Goal: Book appointment/travel/reservation

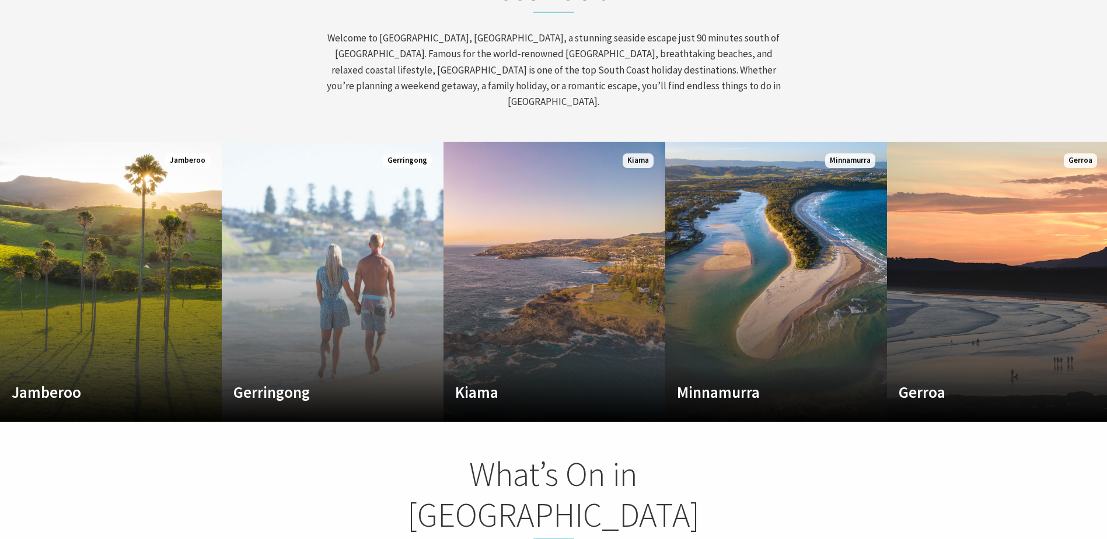
scroll to position [583, 0]
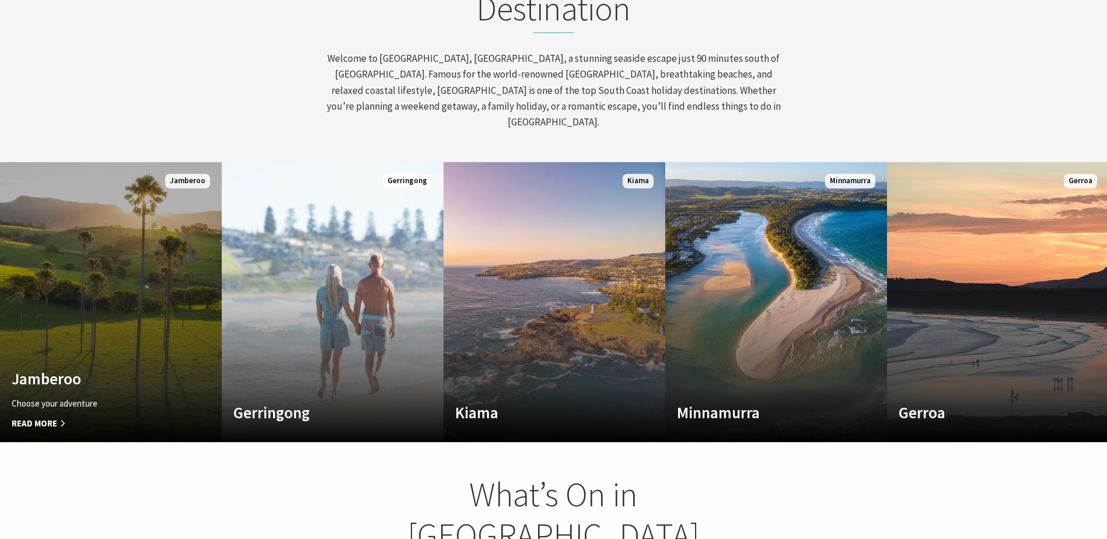
click at [124, 369] on h4 "Jamberoo" at bounding box center [94, 378] width 165 height 19
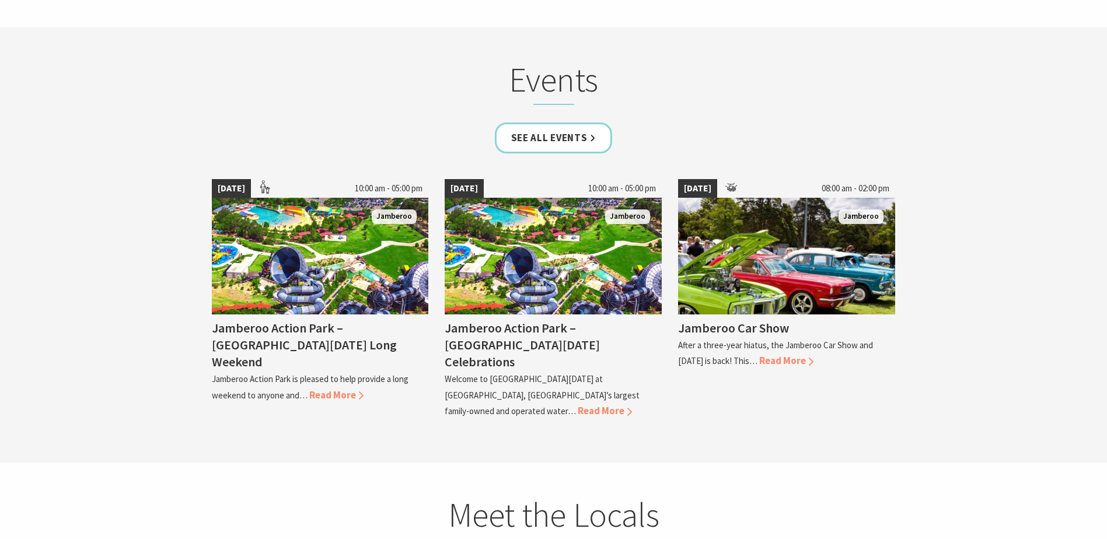
scroll to position [2742, 0]
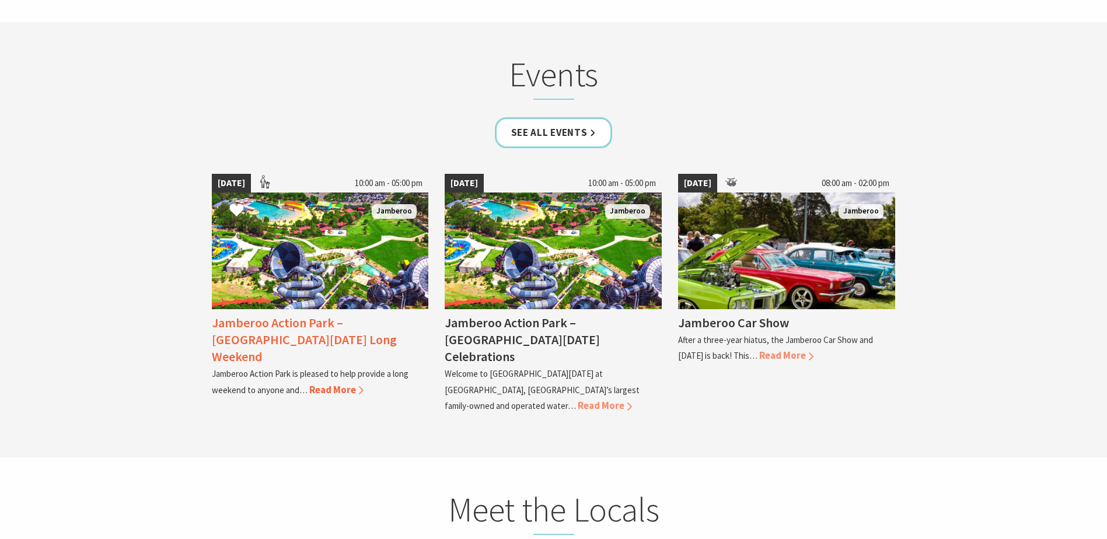
click at [276, 302] on img at bounding box center [320, 251] width 217 height 117
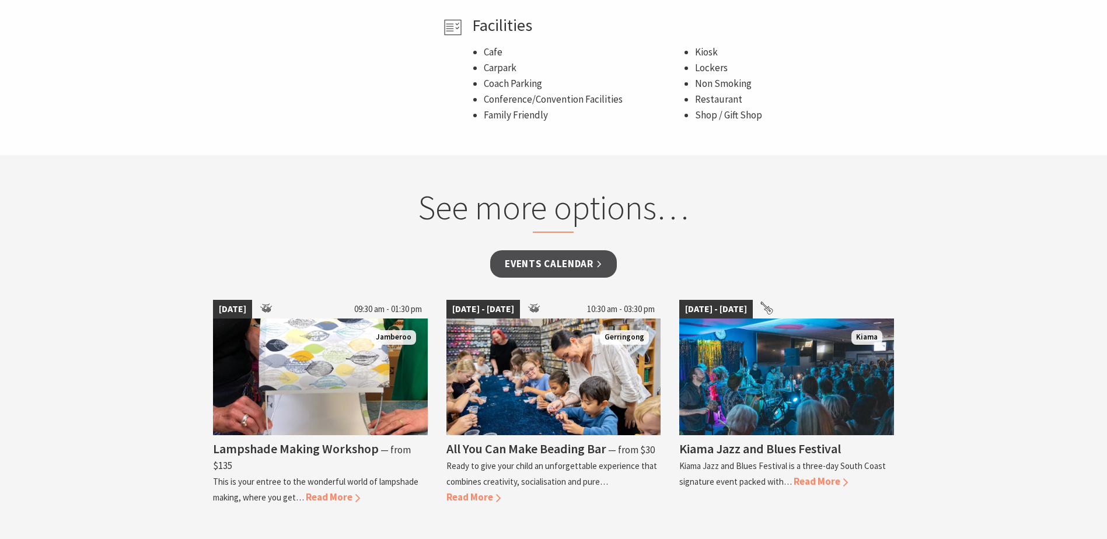
scroll to position [758, 0]
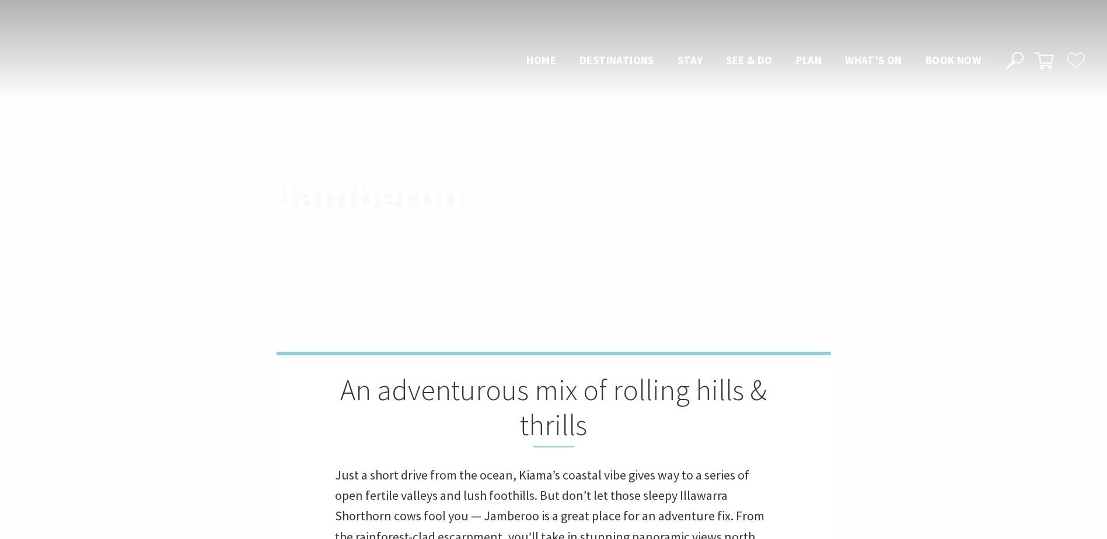
scroll to position [2742, 0]
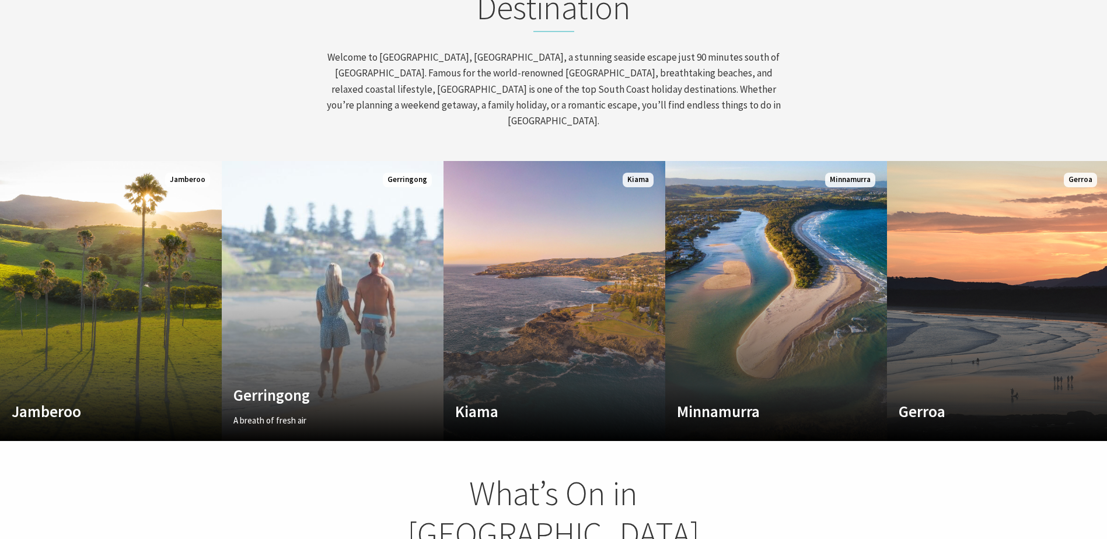
scroll to position [202, 1116]
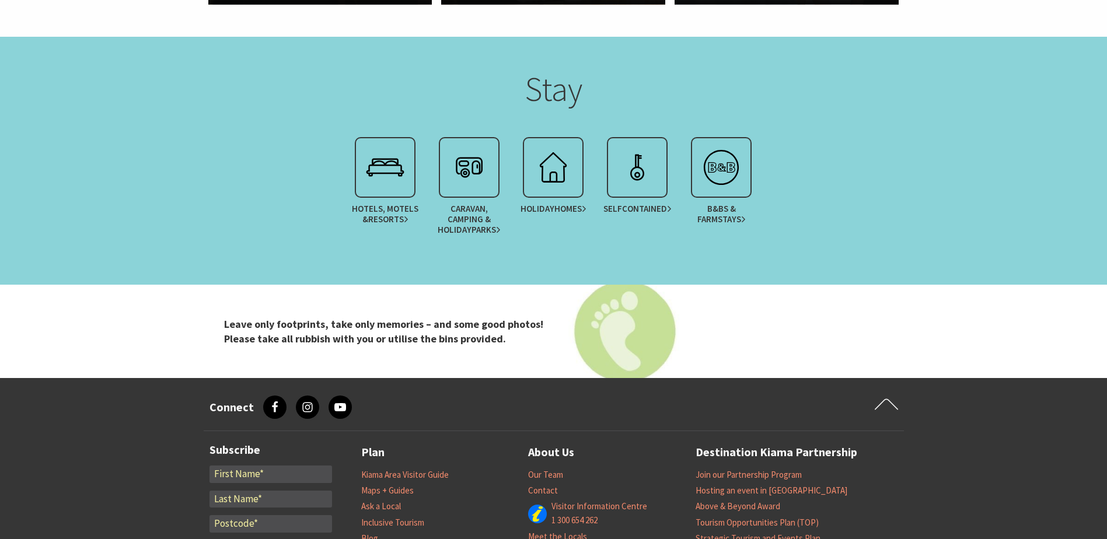
scroll to position [2334, 0]
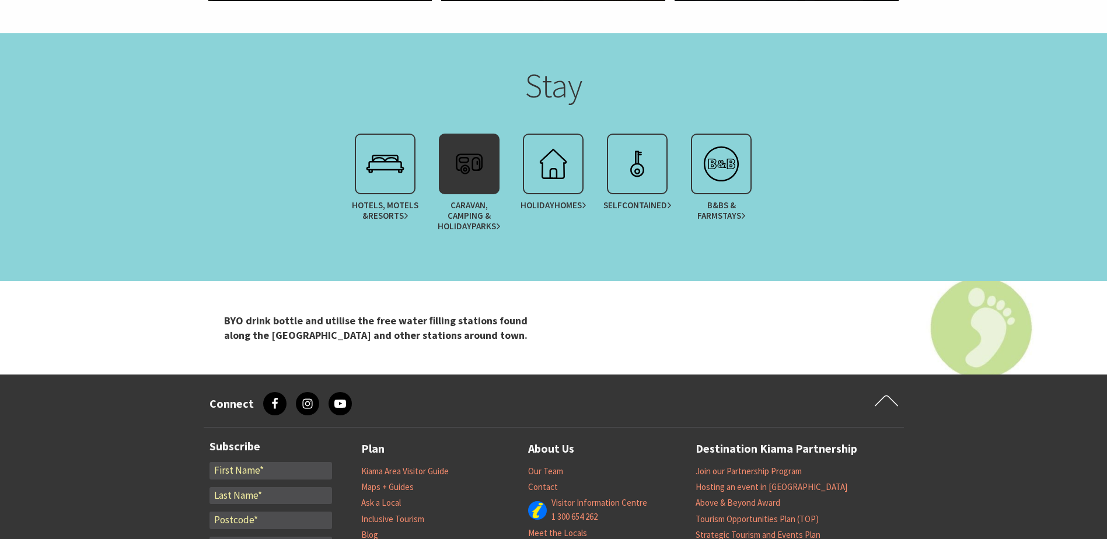
click at [484, 198] on link "Caravan, Camping & Holiday Parks" at bounding box center [469, 186] width 84 height 104
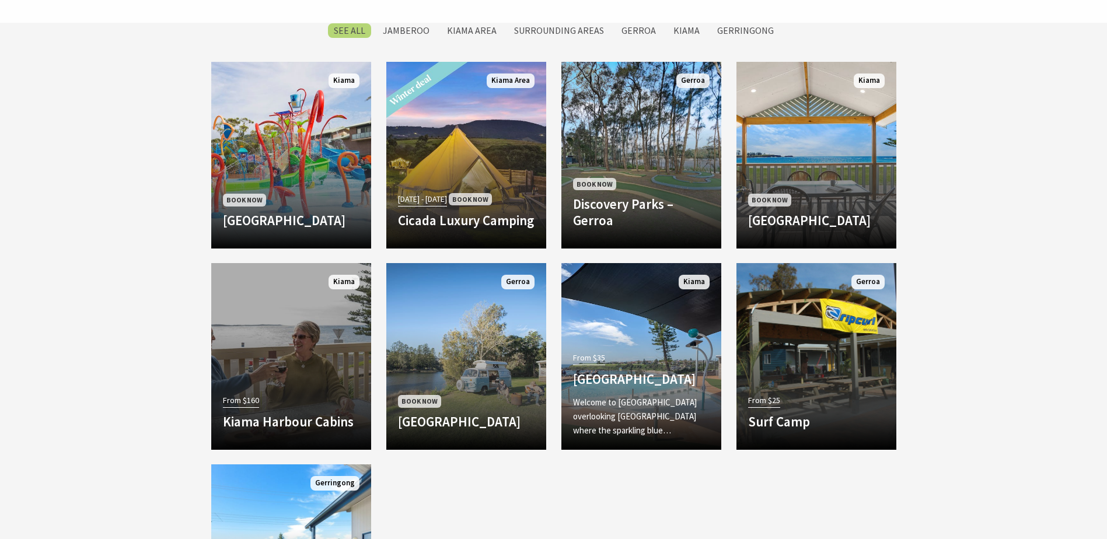
scroll to position [992, 0]
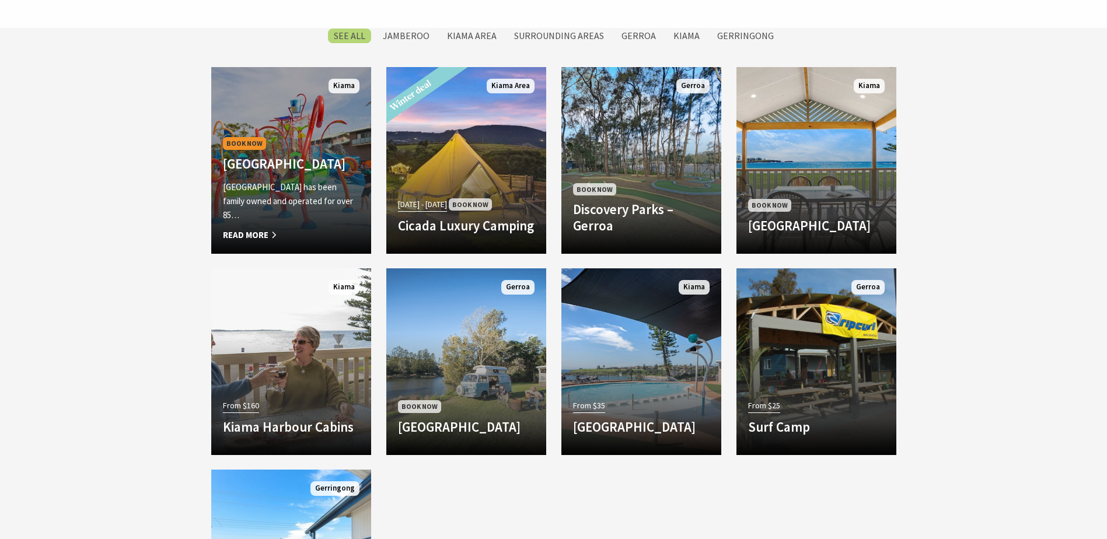
click at [342, 190] on p "BIG4 Easts Beach Holiday Park has been family owned and operated for over 85…" at bounding box center [291, 201] width 137 height 42
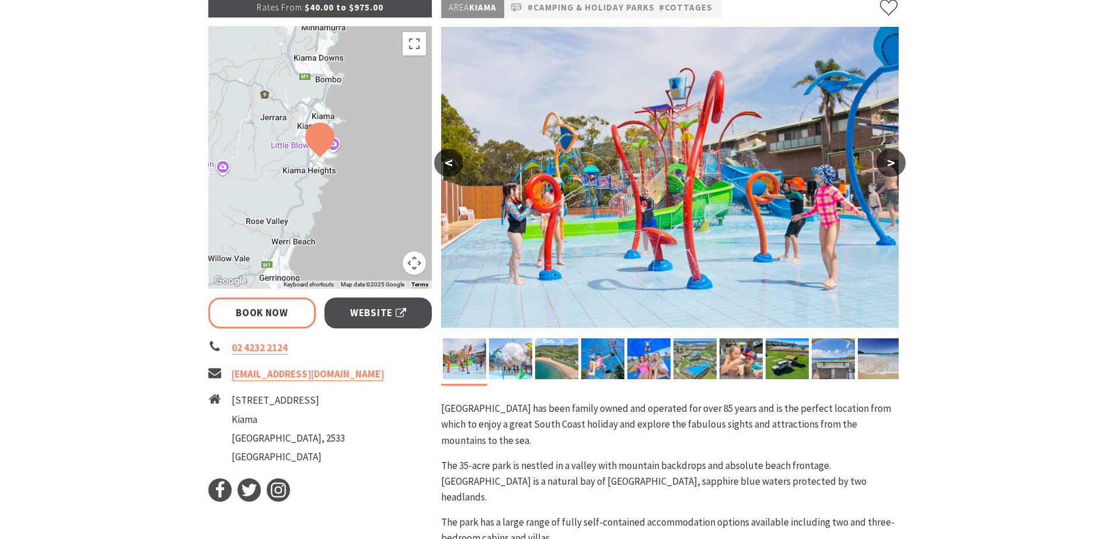
select select "3"
select select "2"
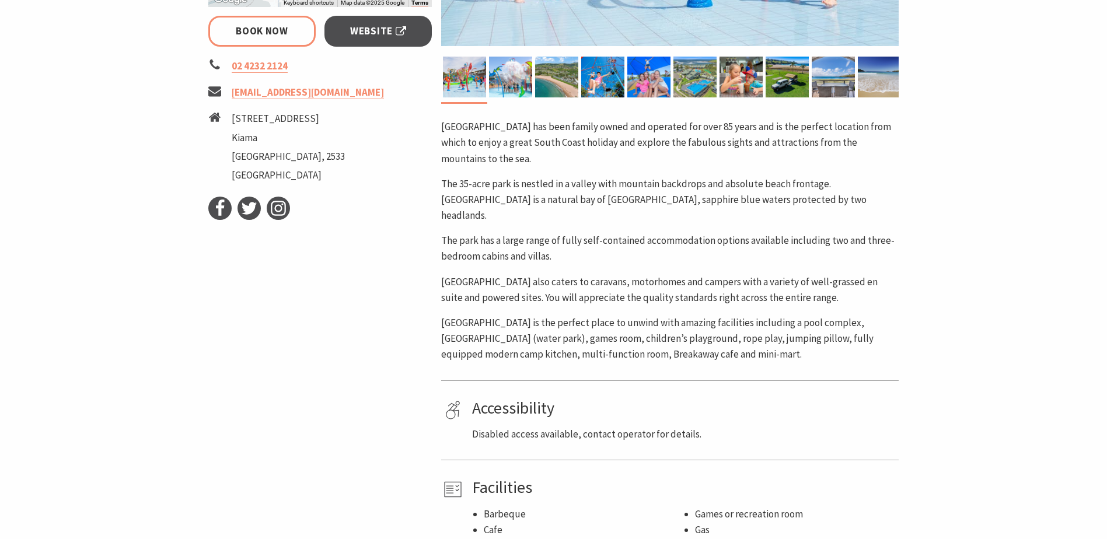
scroll to position [467, 0]
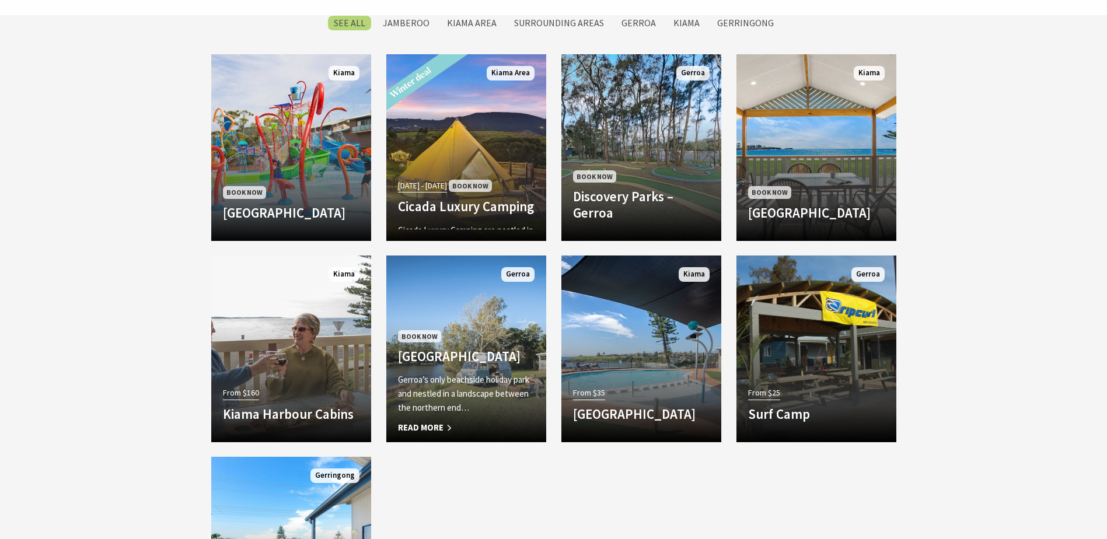
scroll to position [1004, 0]
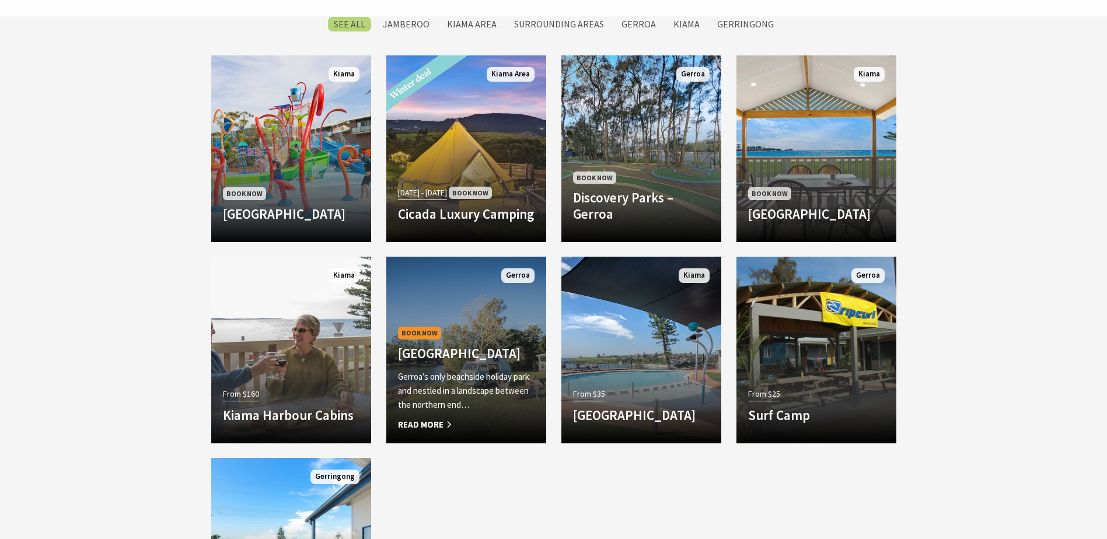
click at [506, 399] on p "Gerroa’s only beachside holiday park and nestled in a landscape between the nor…" at bounding box center [466, 391] width 137 height 42
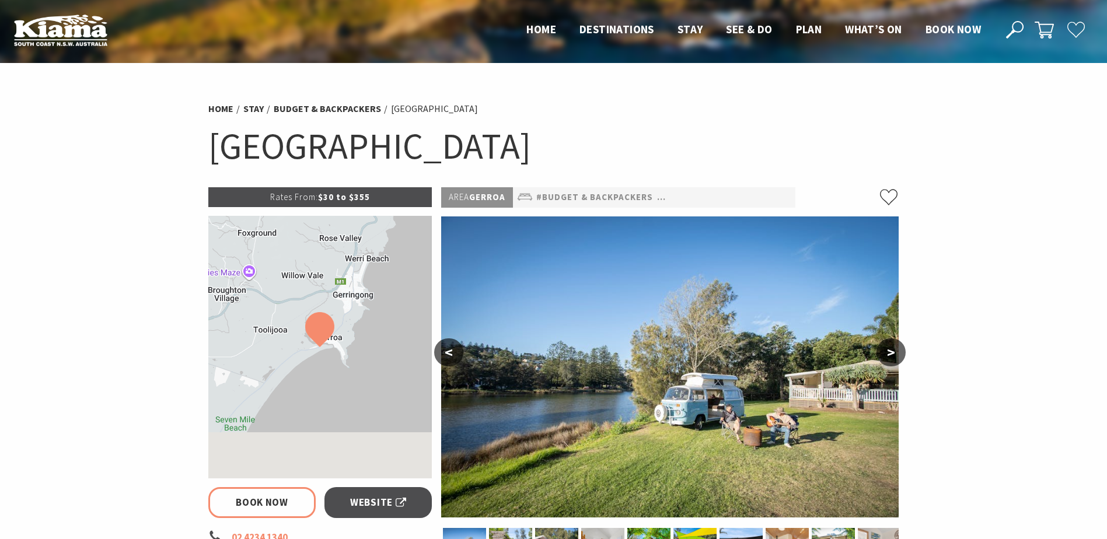
select select "3"
select select "2"
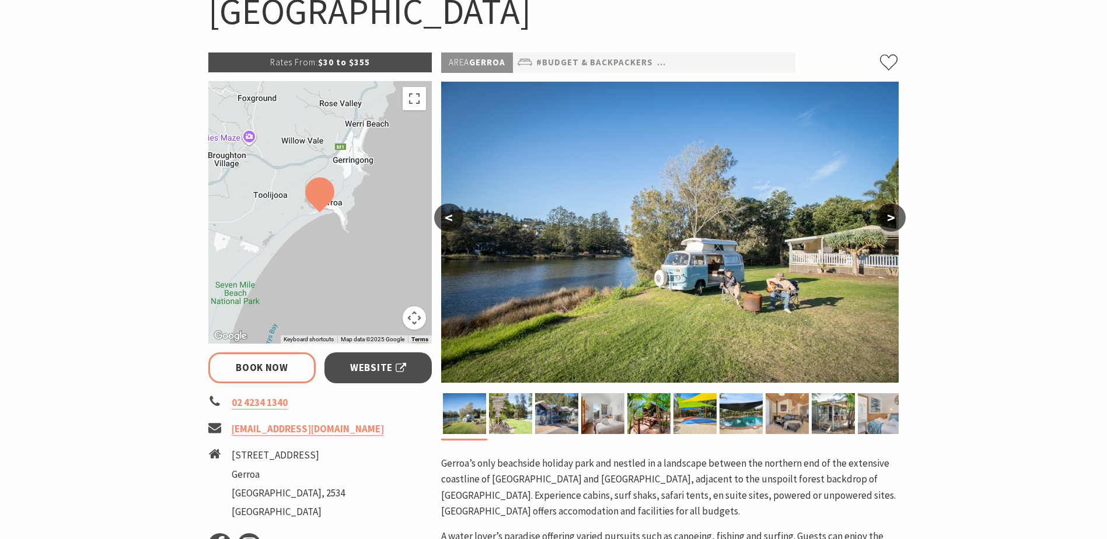
scroll to position [175, 0]
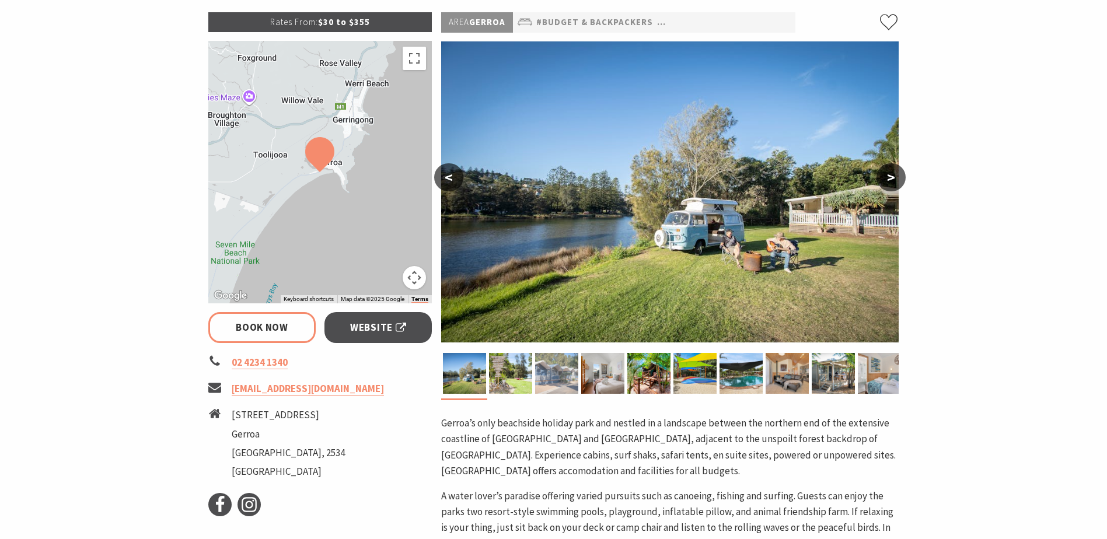
click at [533, 363] on div at bounding box center [556, 373] width 46 height 41
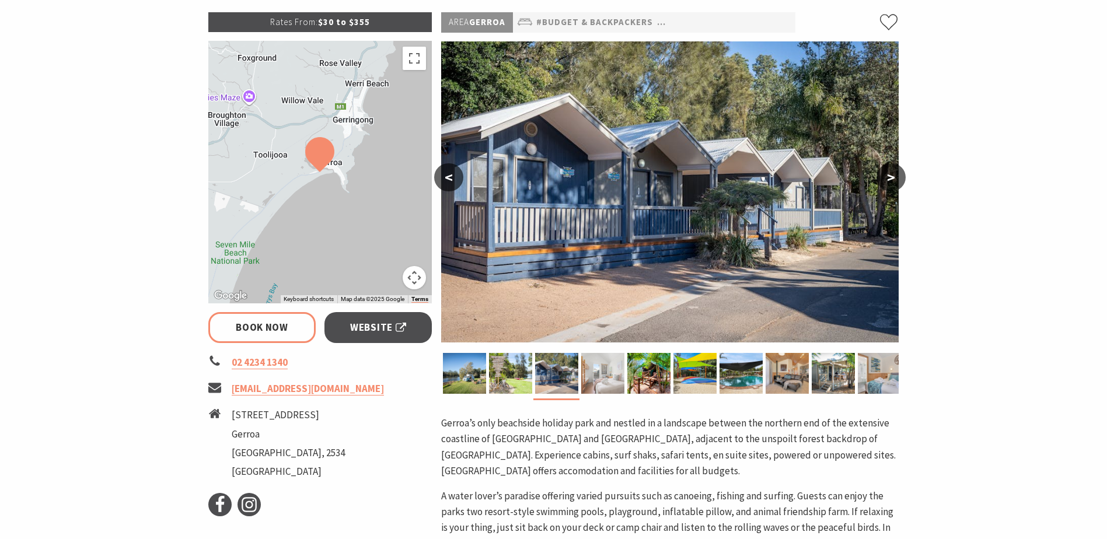
click at [580, 366] on div at bounding box center [602, 373] width 46 height 41
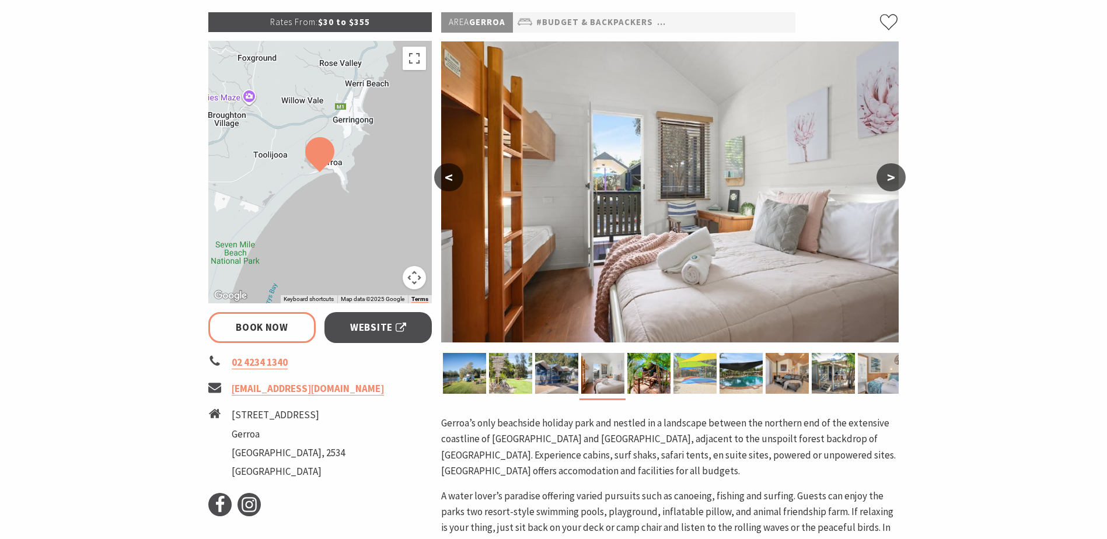
click at [677, 379] on img at bounding box center [694, 373] width 43 height 41
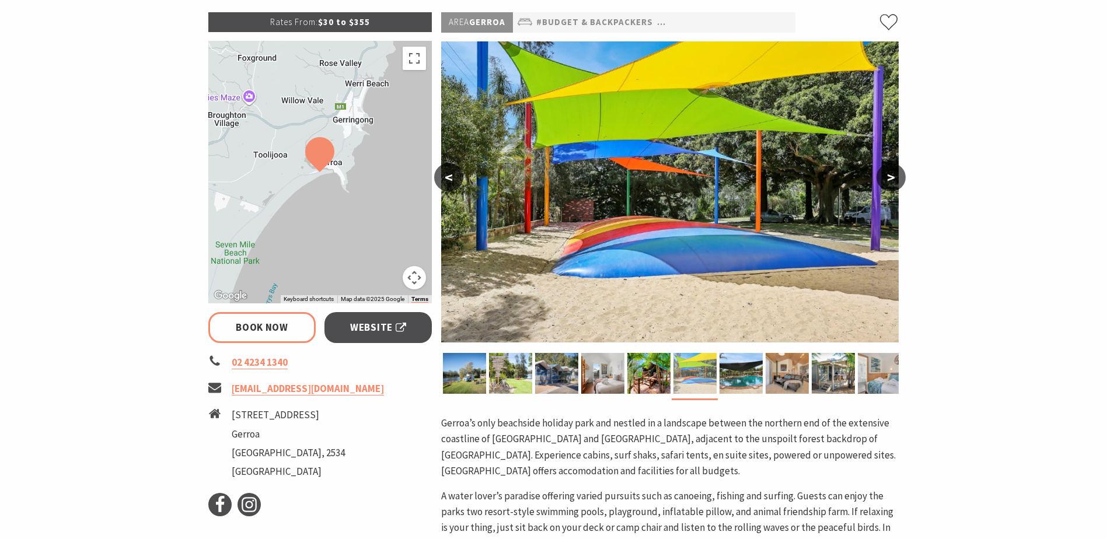
click at [711, 379] on img at bounding box center [694, 373] width 43 height 41
click at [758, 378] on img at bounding box center [740, 373] width 43 height 41
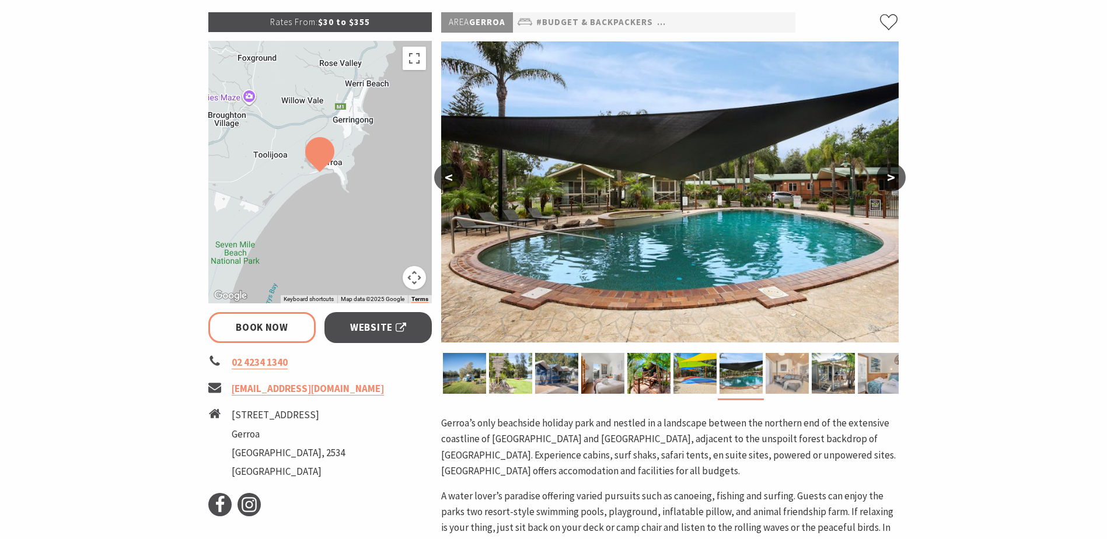
click at [774, 375] on img at bounding box center [786, 373] width 43 height 41
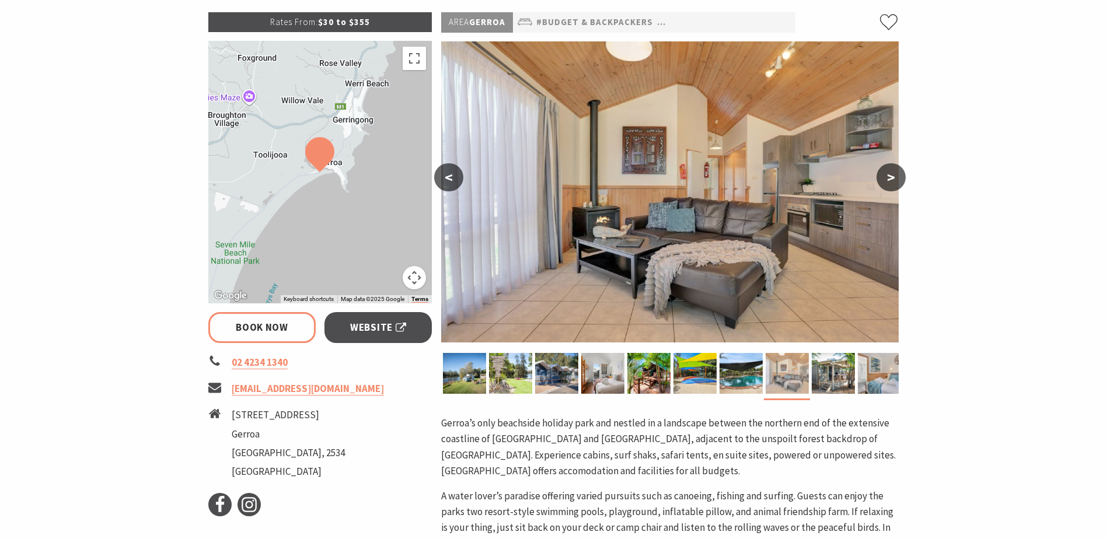
click at [801, 375] on img at bounding box center [786, 373] width 43 height 41
click at [837, 375] on img at bounding box center [833, 373] width 43 height 41
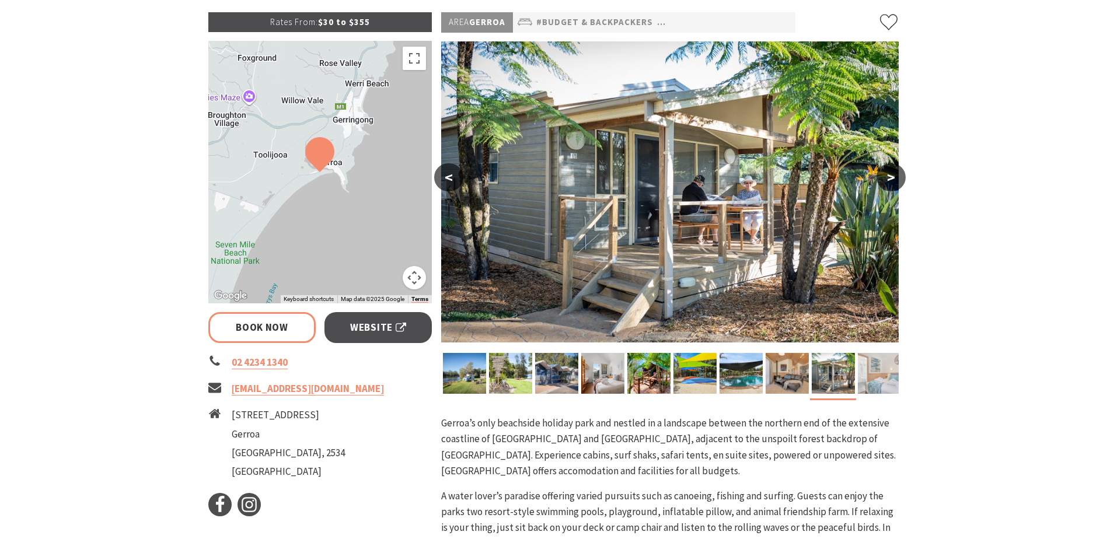
click at [871, 373] on img at bounding box center [879, 373] width 43 height 41
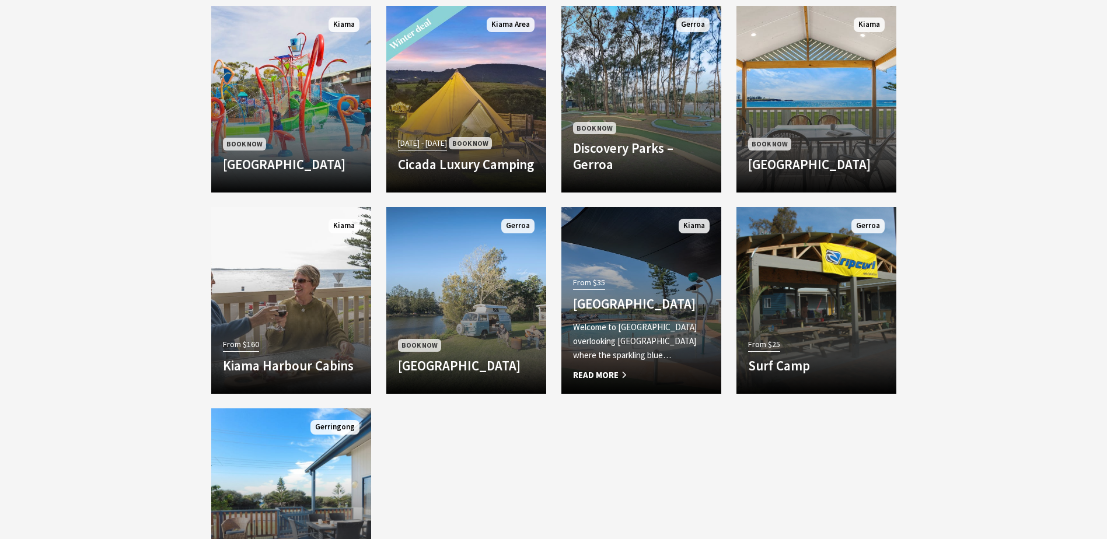
scroll to position [1015, 0]
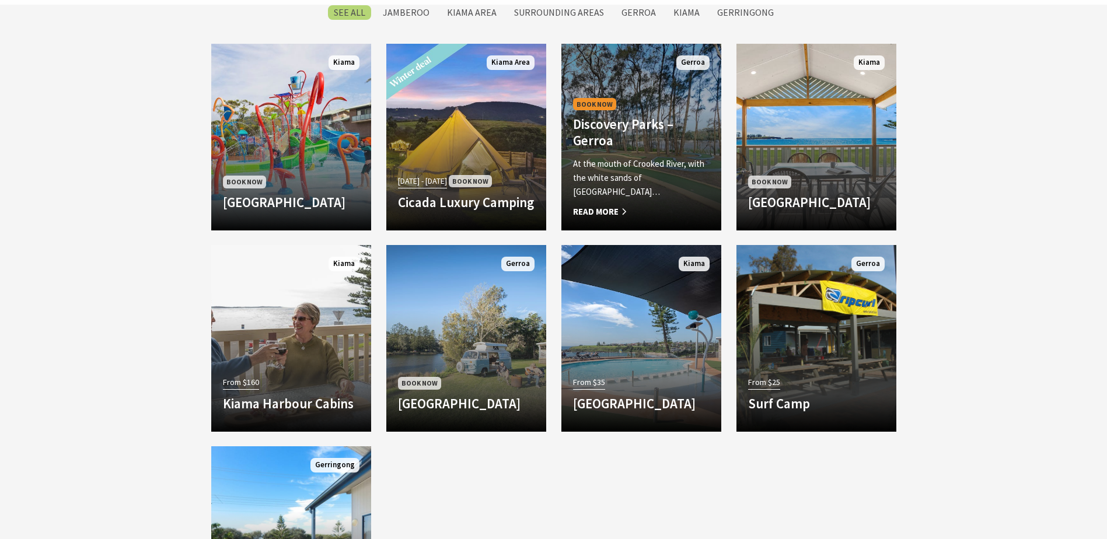
click at [638, 205] on span "Read More" at bounding box center [641, 212] width 137 height 14
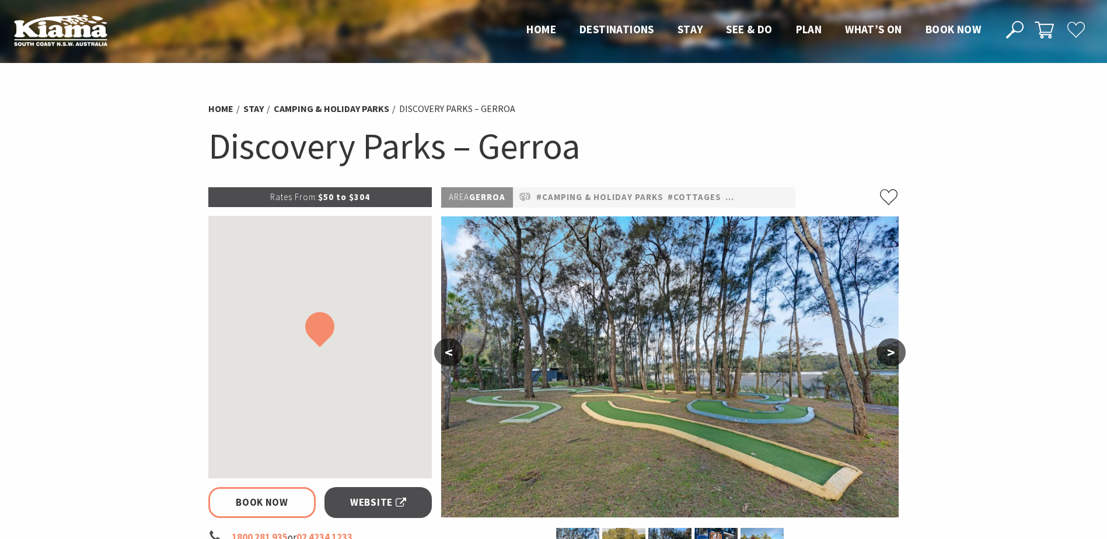
select select "3"
select select "2"
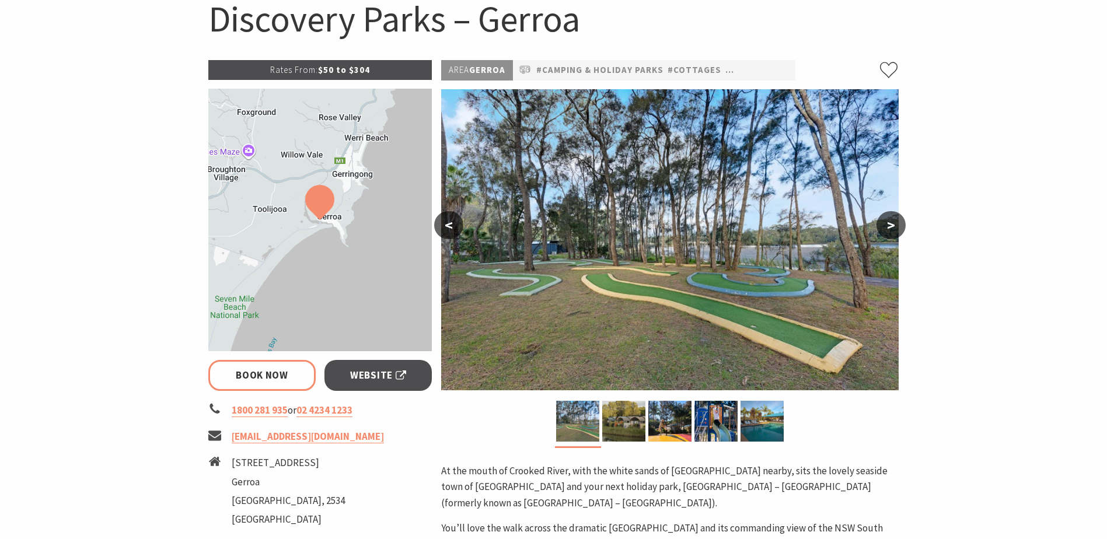
scroll to position [233, 0]
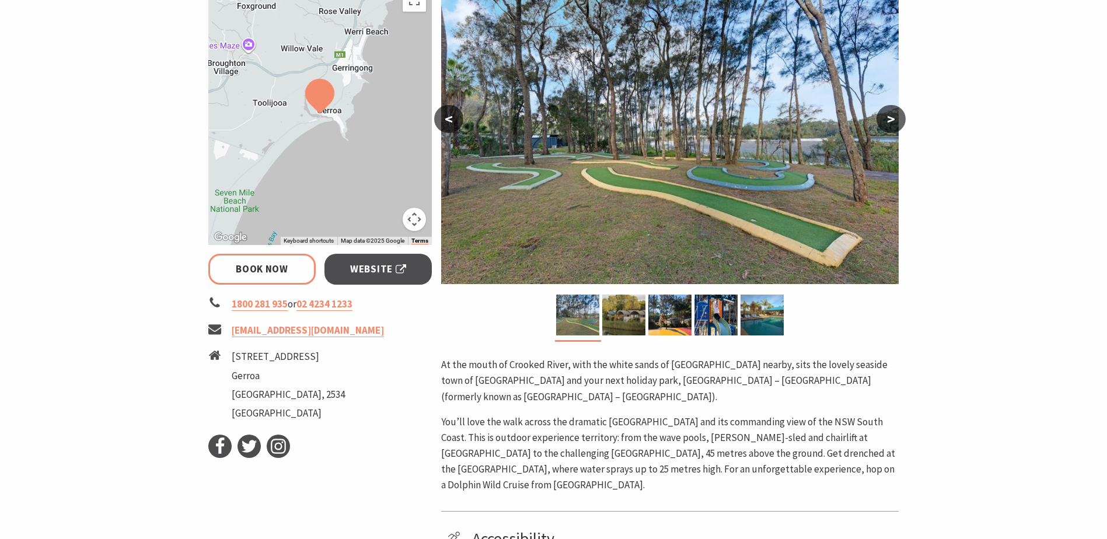
click at [887, 123] on button ">" at bounding box center [890, 119] width 29 height 28
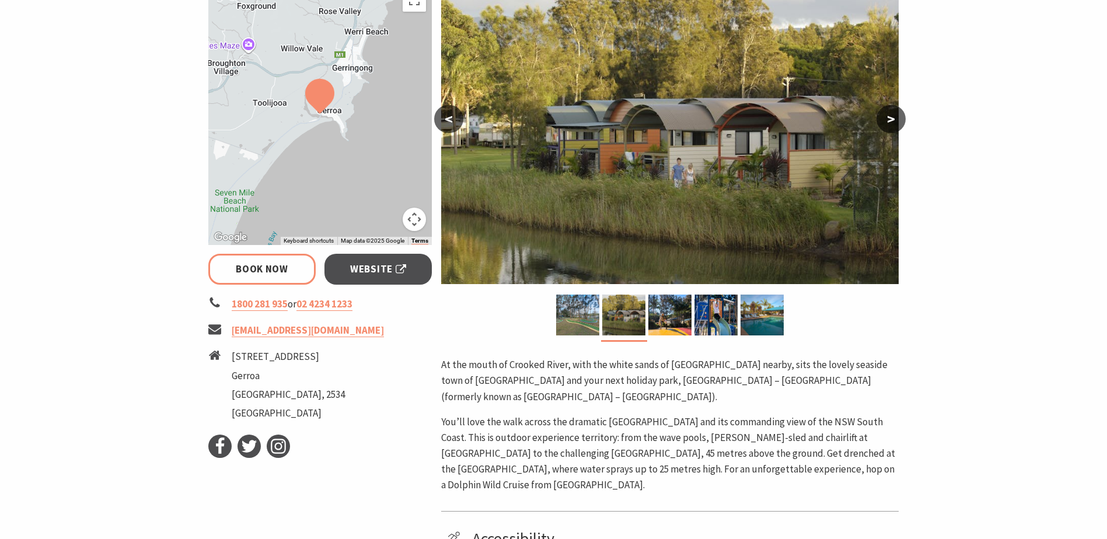
click at [890, 121] on button ">" at bounding box center [890, 119] width 29 height 28
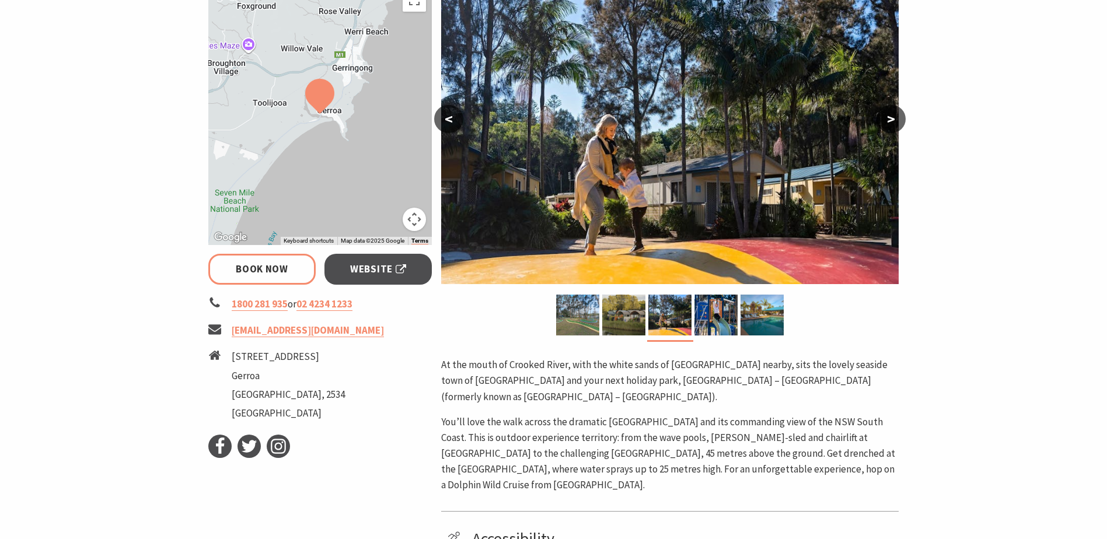
click at [890, 121] on button ">" at bounding box center [890, 119] width 29 height 28
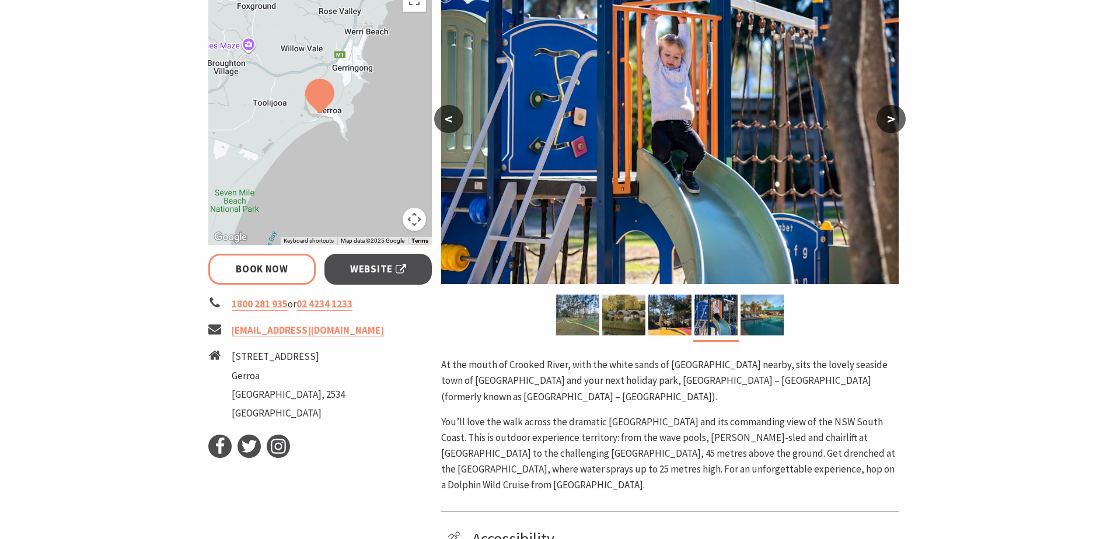
click at [890, 121] on button ">" at bounding box center [890, 119] width 29 height 28
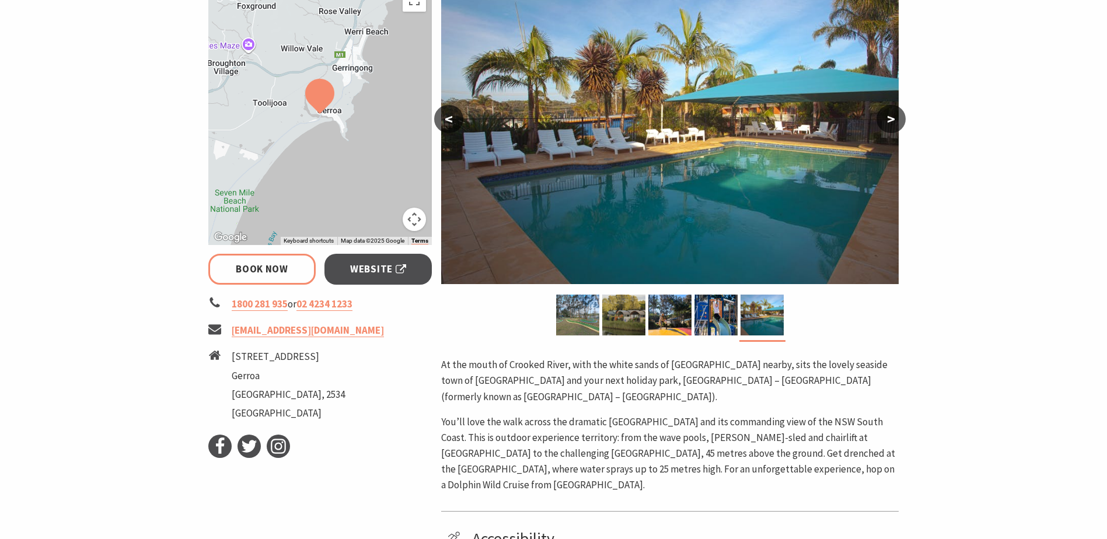
click at [890, 121] on button ">" at bounding box center [890, 119] width 29 height 28
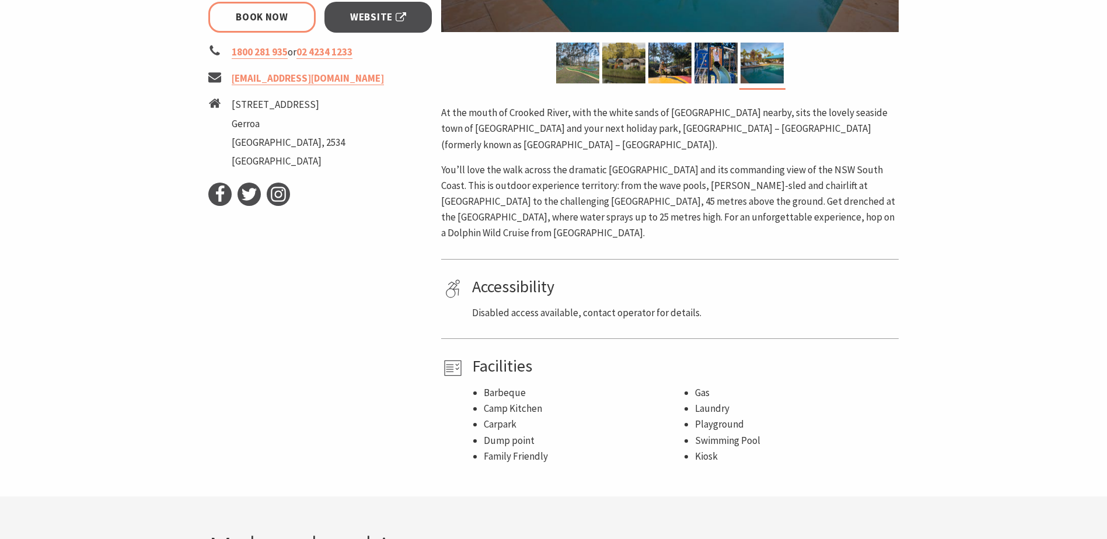
scroll to position [700, 0]
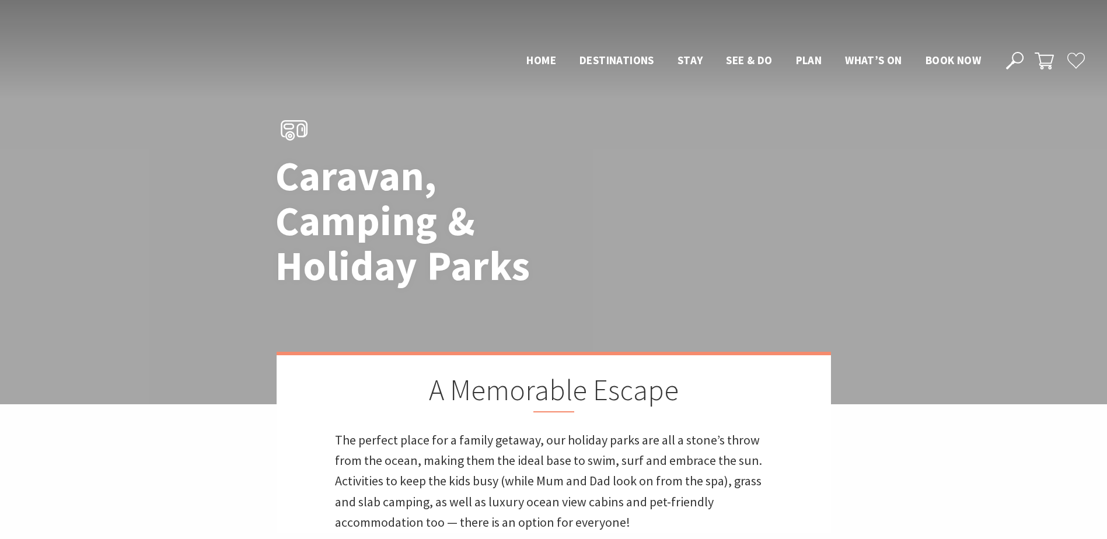
scroll to position [1435, 0]
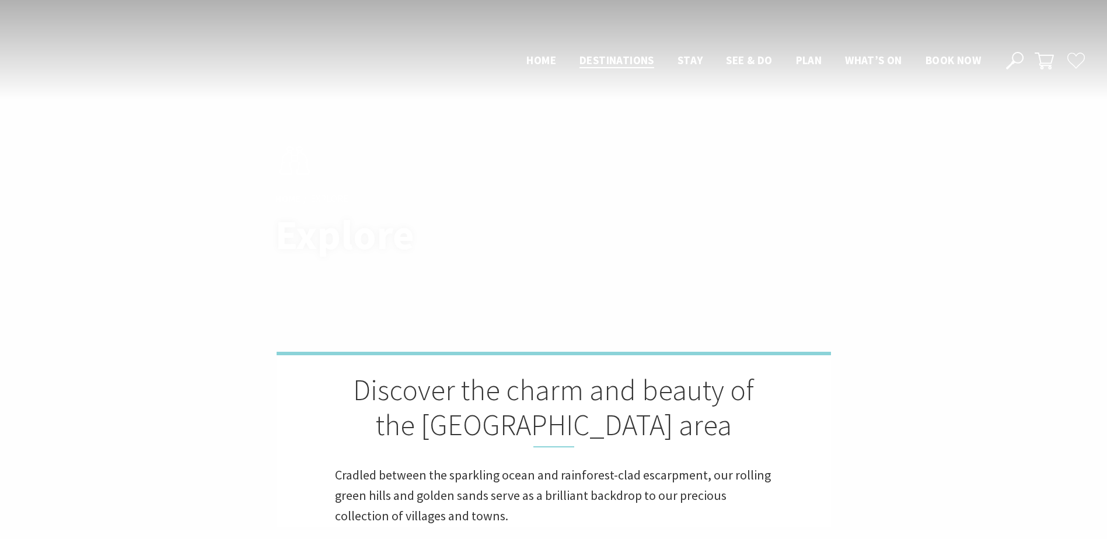
scroll to position [2334, 0]
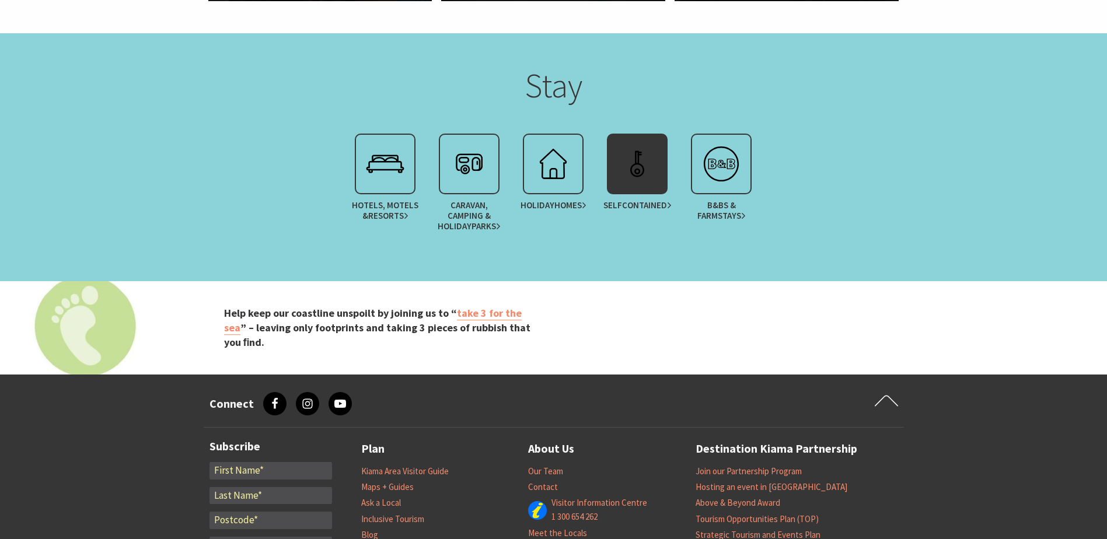
click at [654, 183] on img at bounding box center [637, 164] width 47 height 47
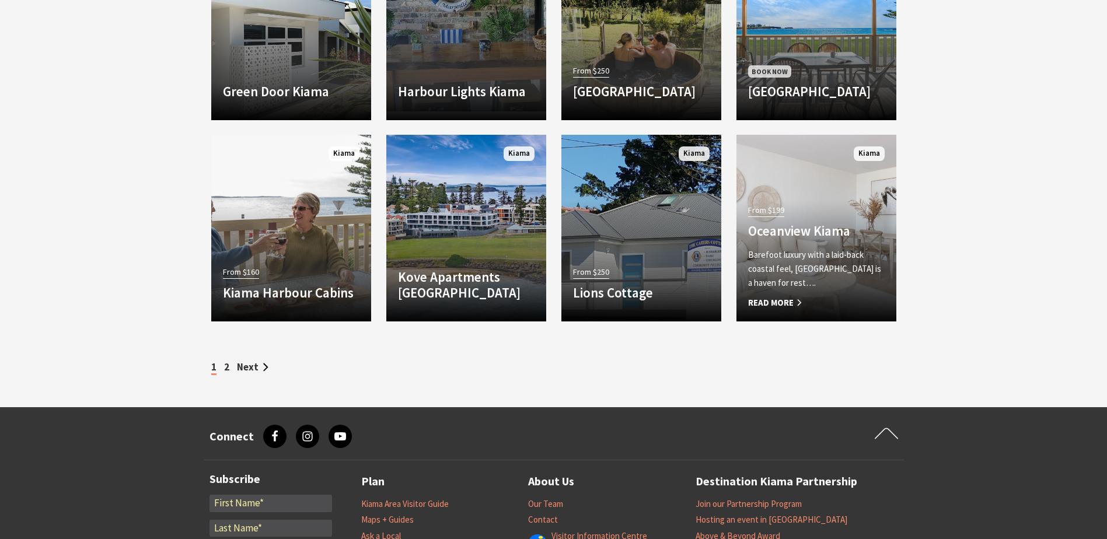
scroll to position [1575, 0]
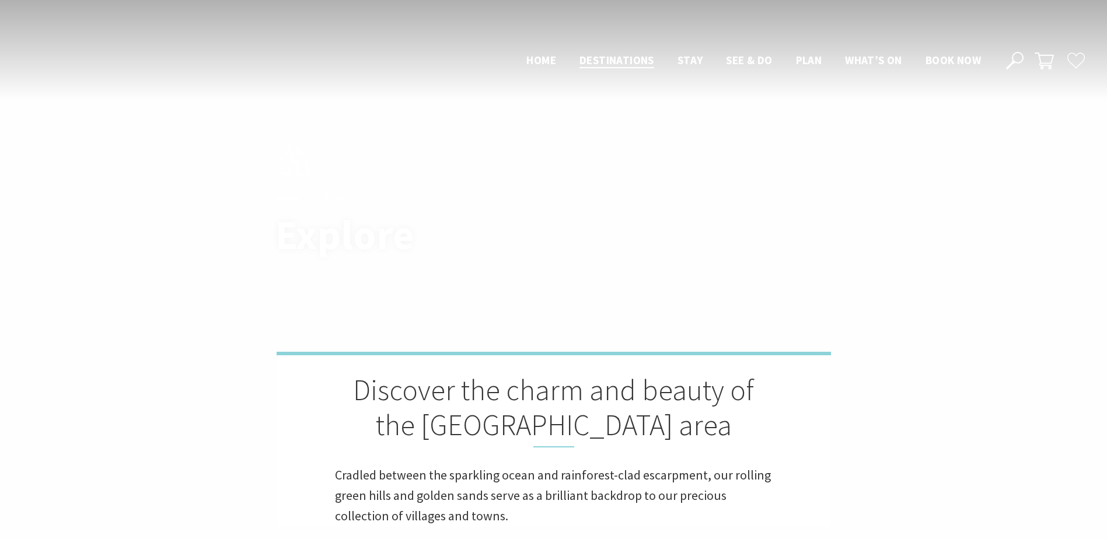
scroll to position [2334, 0]
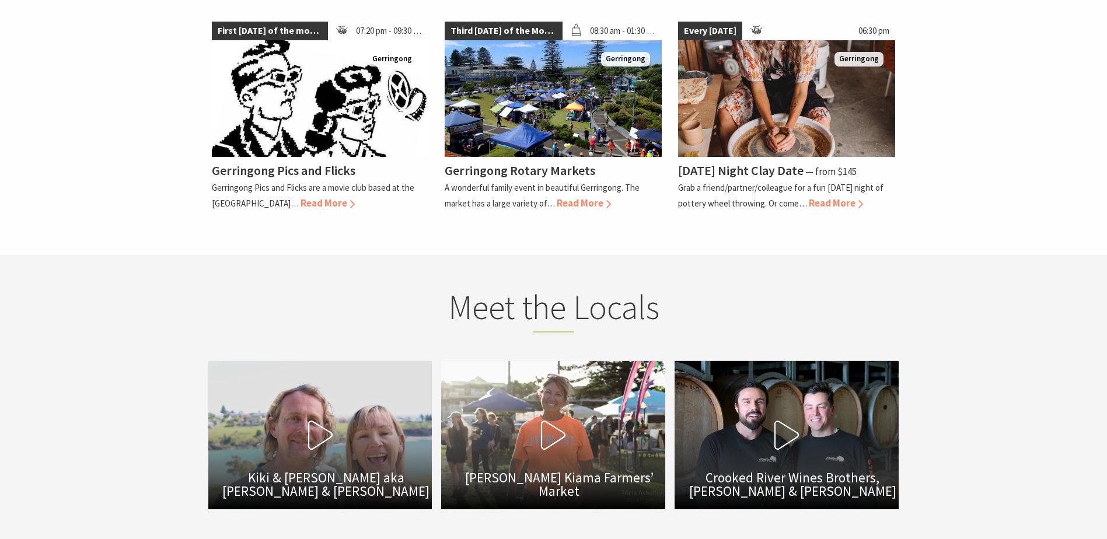
scroll to position [2976, 0]
